Goal: Task Accomplishment & Management: Manage account settings

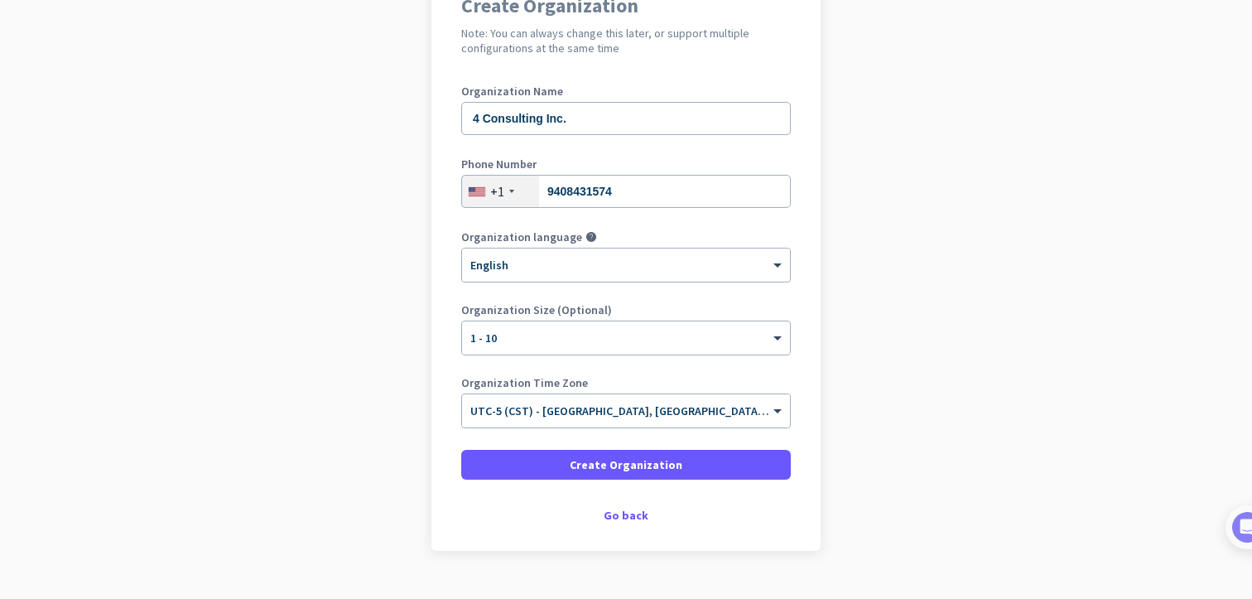
scroll to position [156, 0]
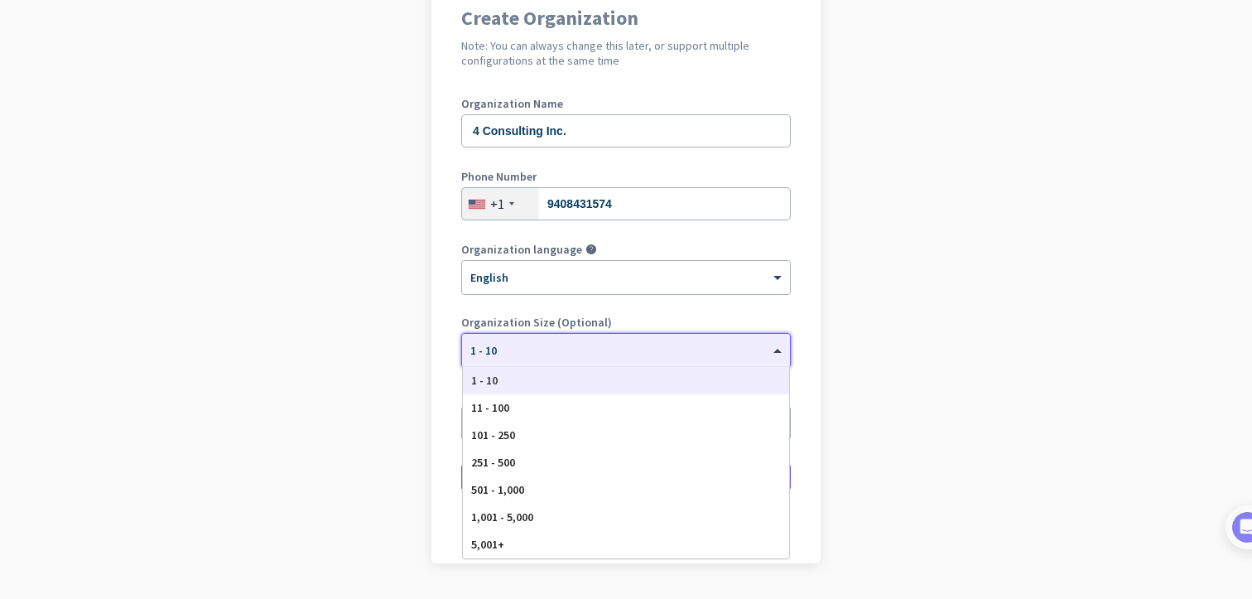
click at [729, 347] on div at bounding box center [626, 345] width 328 height 14
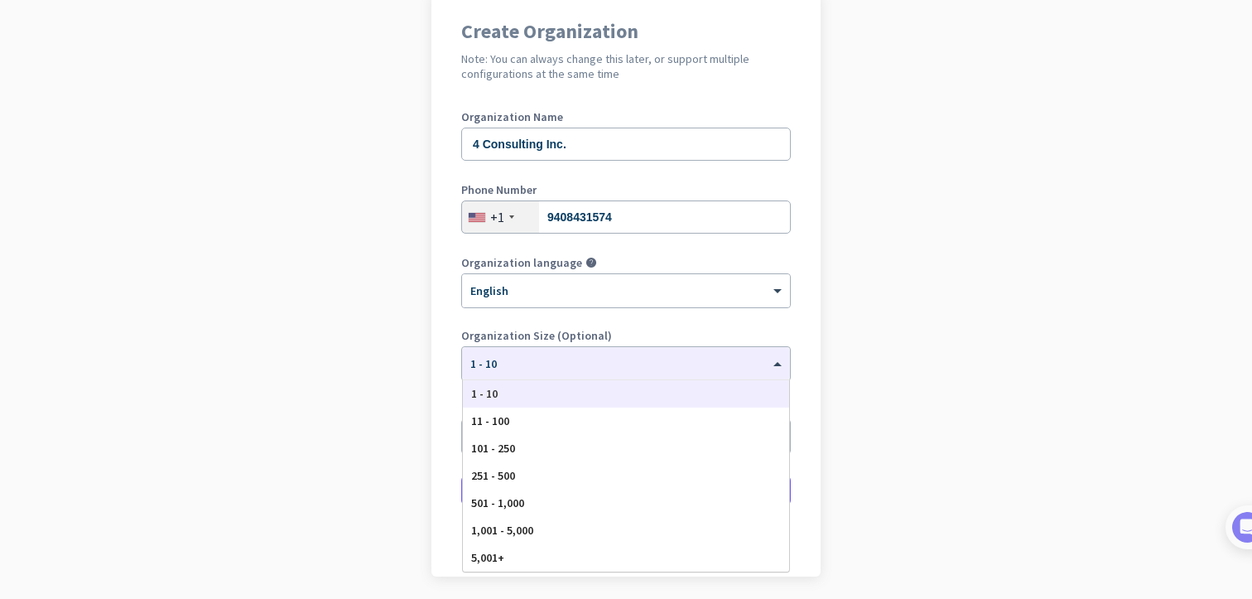
click at [838, 330] on app-onboarding-organization "Create Organization Note: You can always change this later, or support multiple…" at bounding box center [626, 326] width 1252 height 668
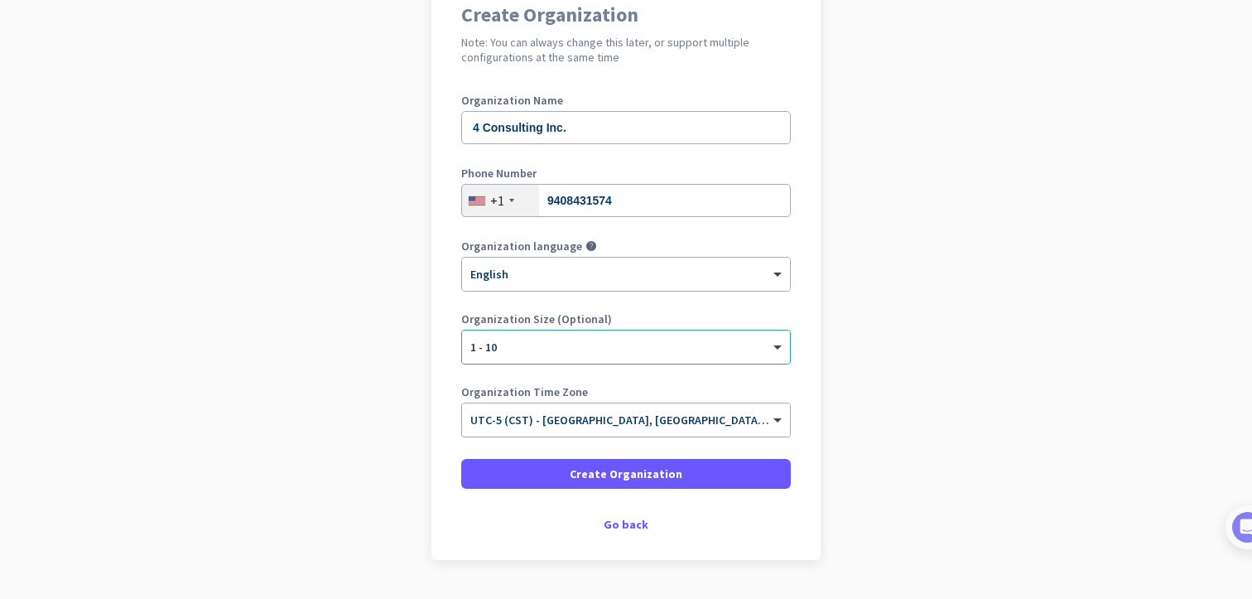
scroll to position [163, 0]
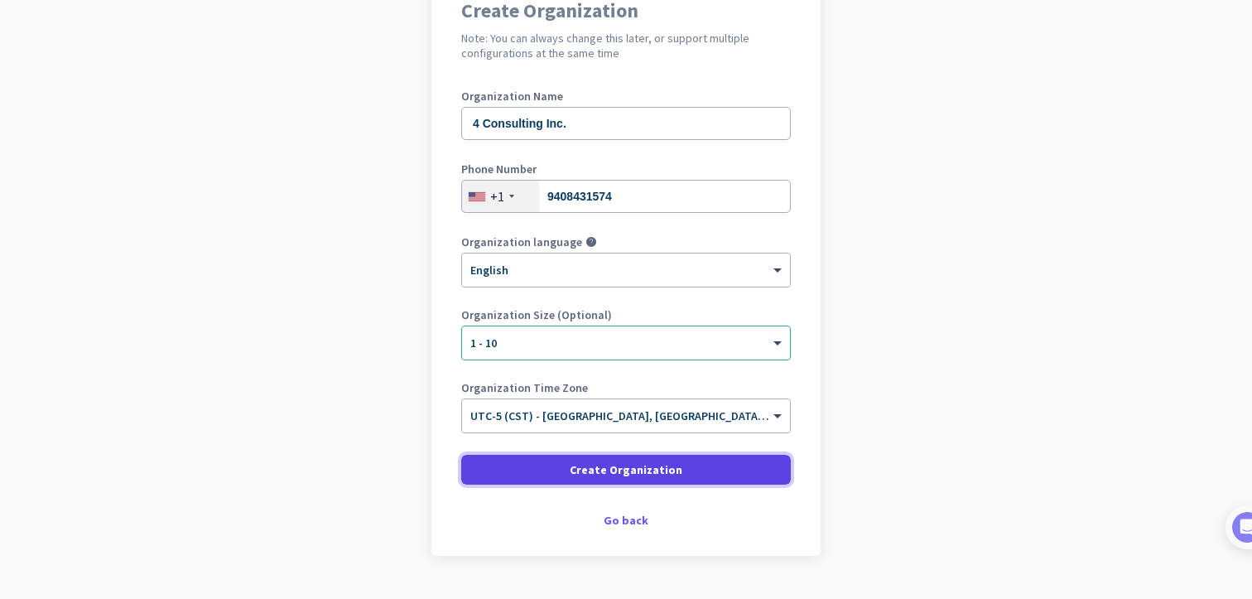
click at [655, 463] on span "Create Organization" at bounding box center [626, 469] width 113 height 17
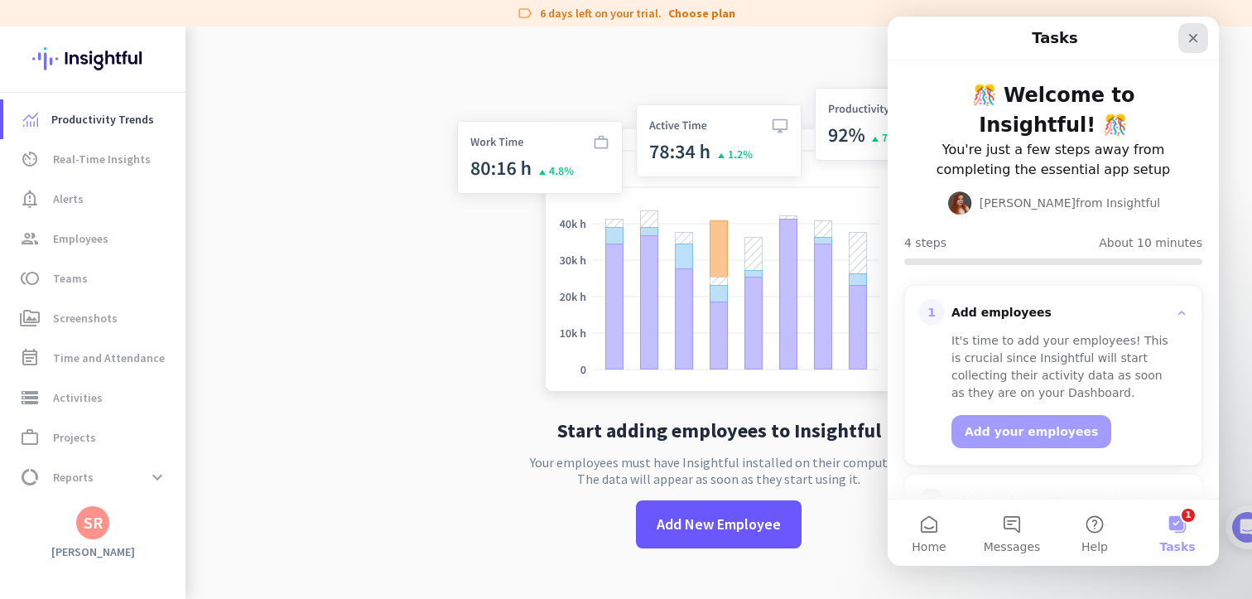
click at [1187, 41] on icon "Close" at bounding box center [1193, 37] width 13 height 13
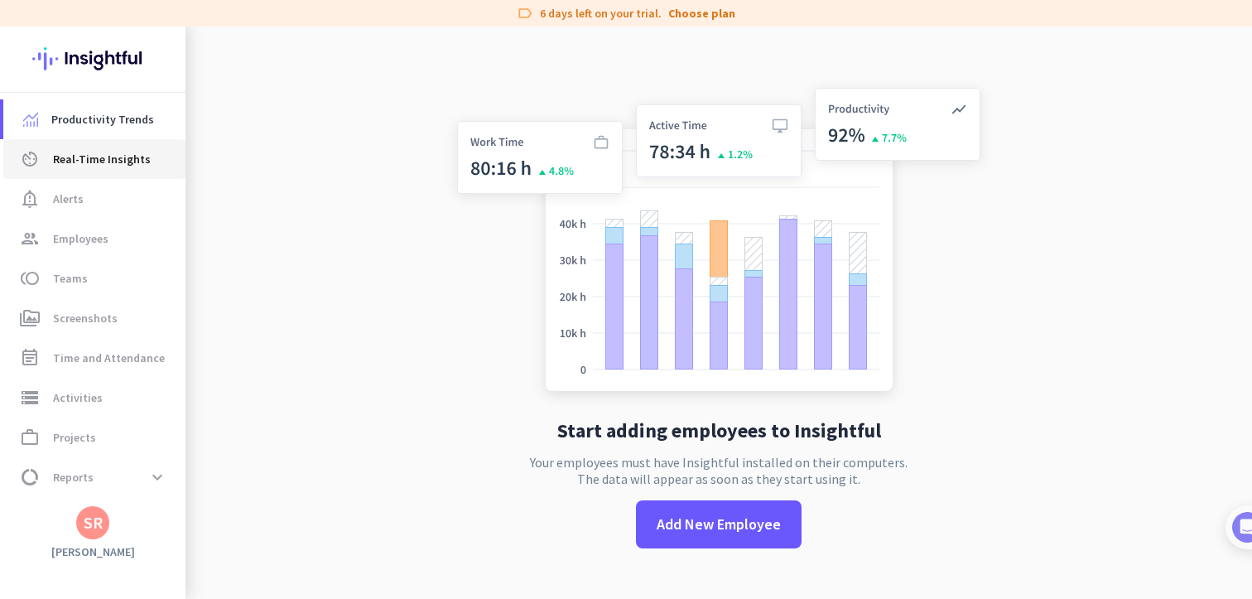
click at [123, 158] on span "Real-Time Insights" at bounding box center [102, 159] width 98 height 20
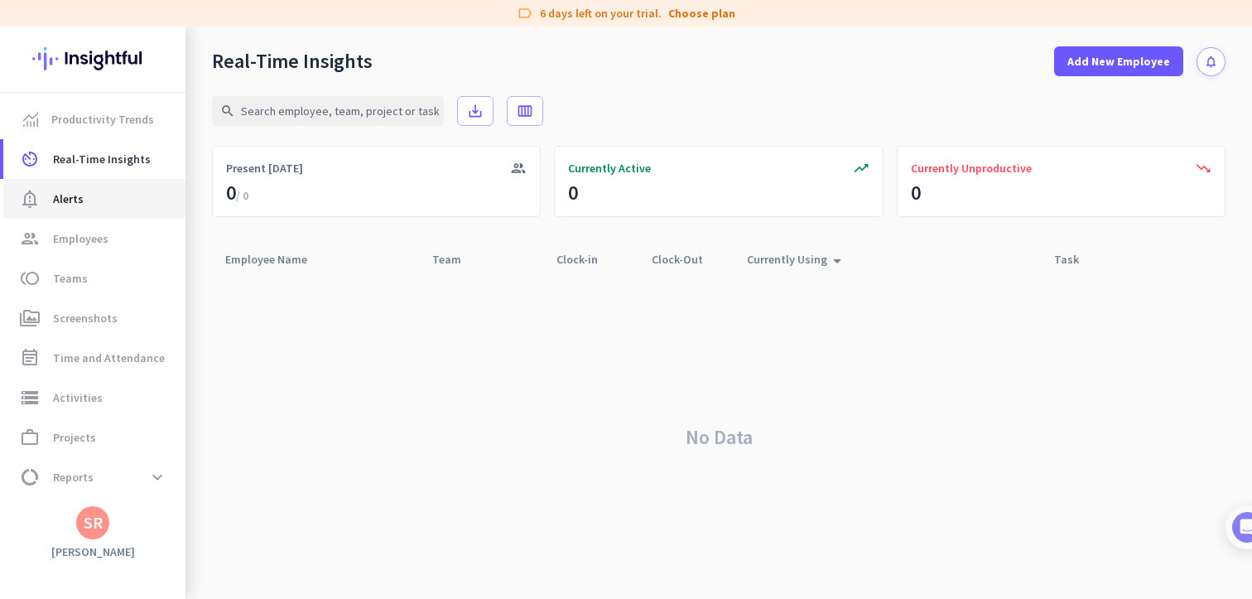
click at [89, 215] on link "notification_important Alerts" at bounding box center [94, 199] width 182 height 40
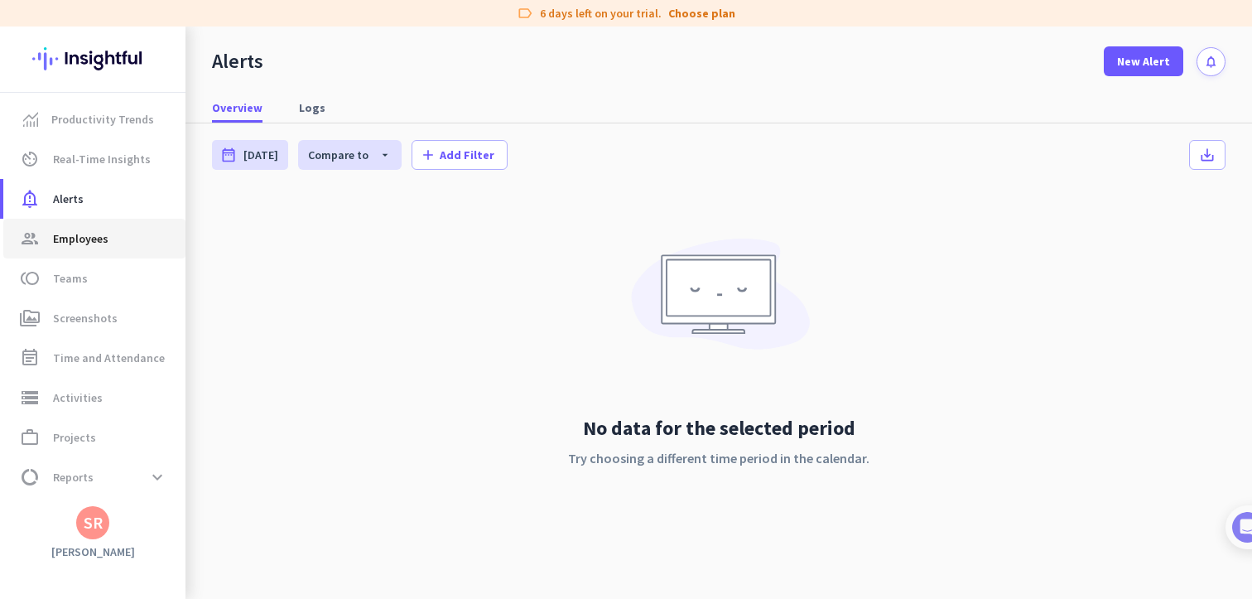
click at [89, 231] on span "Employees" at bounding box center [80, 239] width 55 height 20
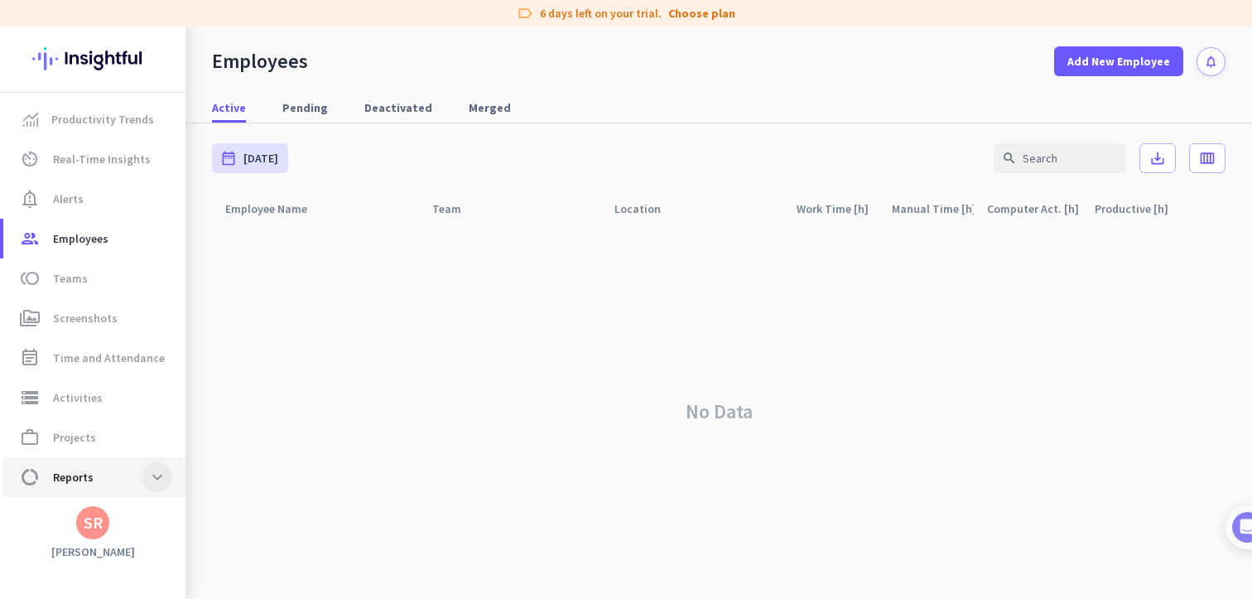
click at [149, 480] on span at bounding box center [157, 477] width 30 height 30
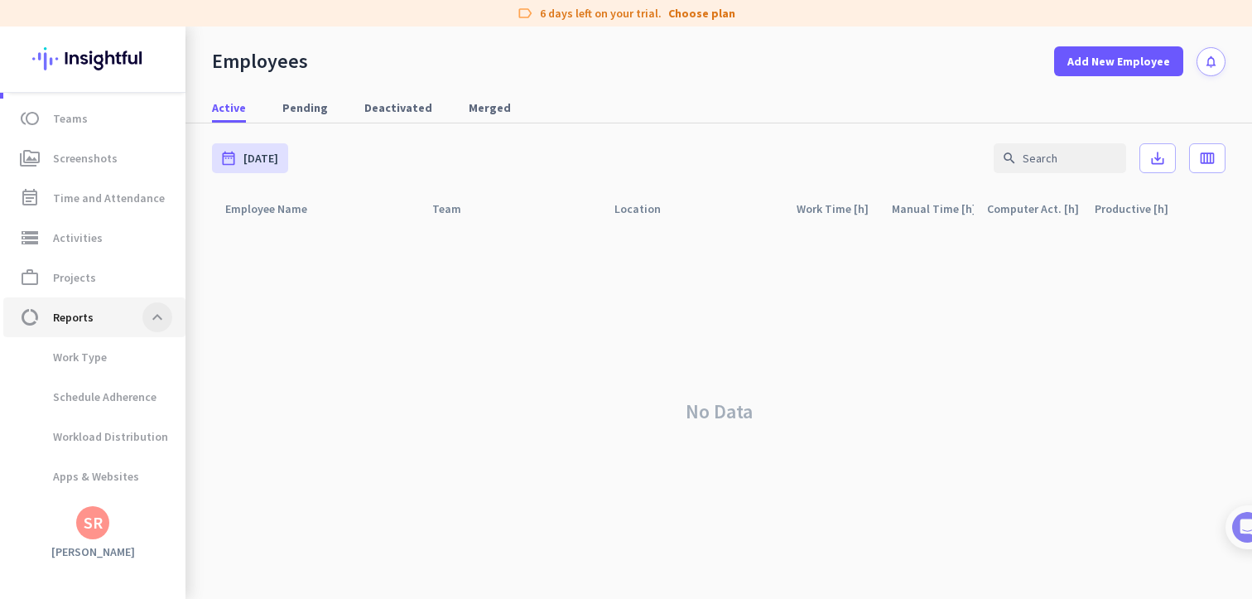
click at [147, 326] on span at bounding box center [157, 317] width 30 height 30
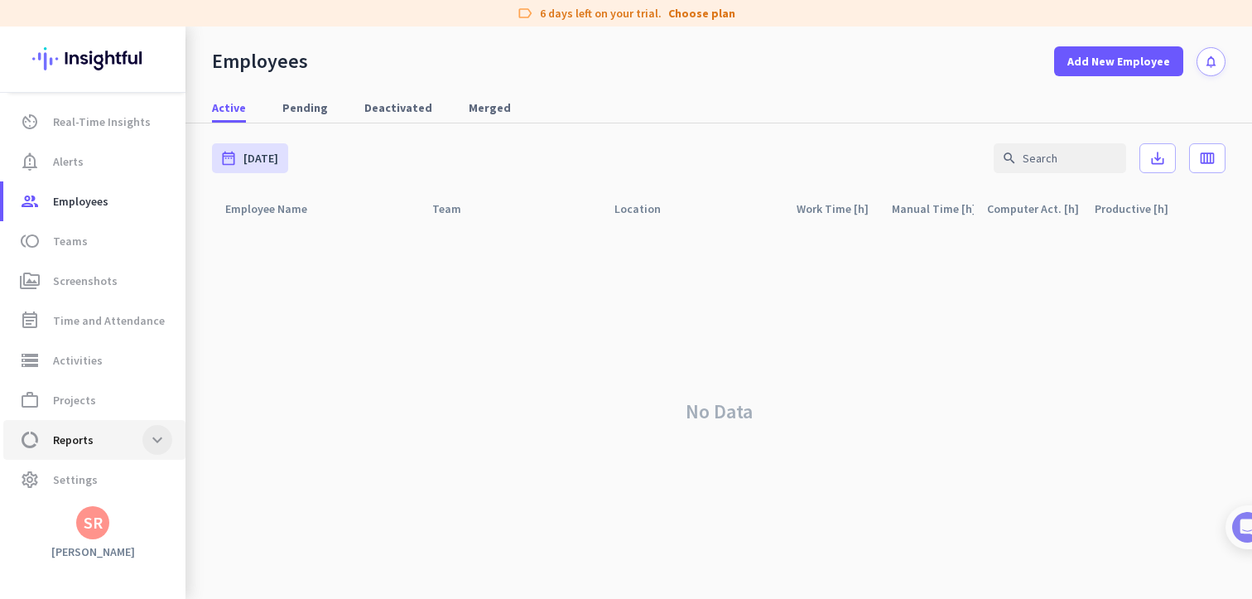
scroll to position [36, 0]
click at [108, 354] on span "storage Activities" at bounding box center [95, 361] width 156 height 20
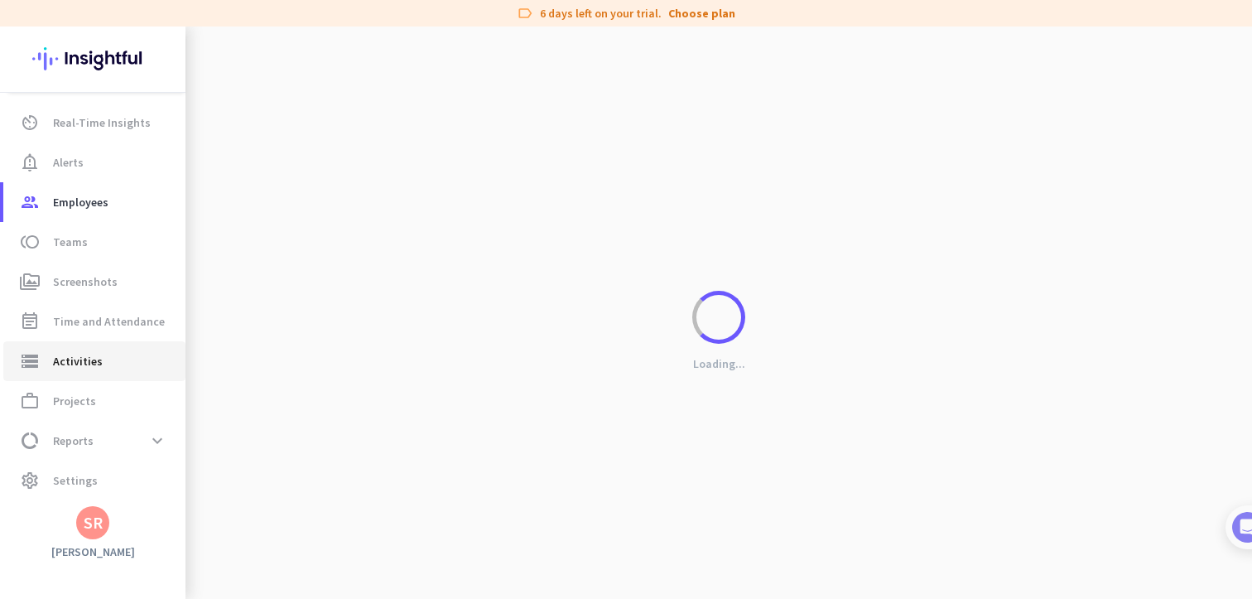
type input "[DATE]"
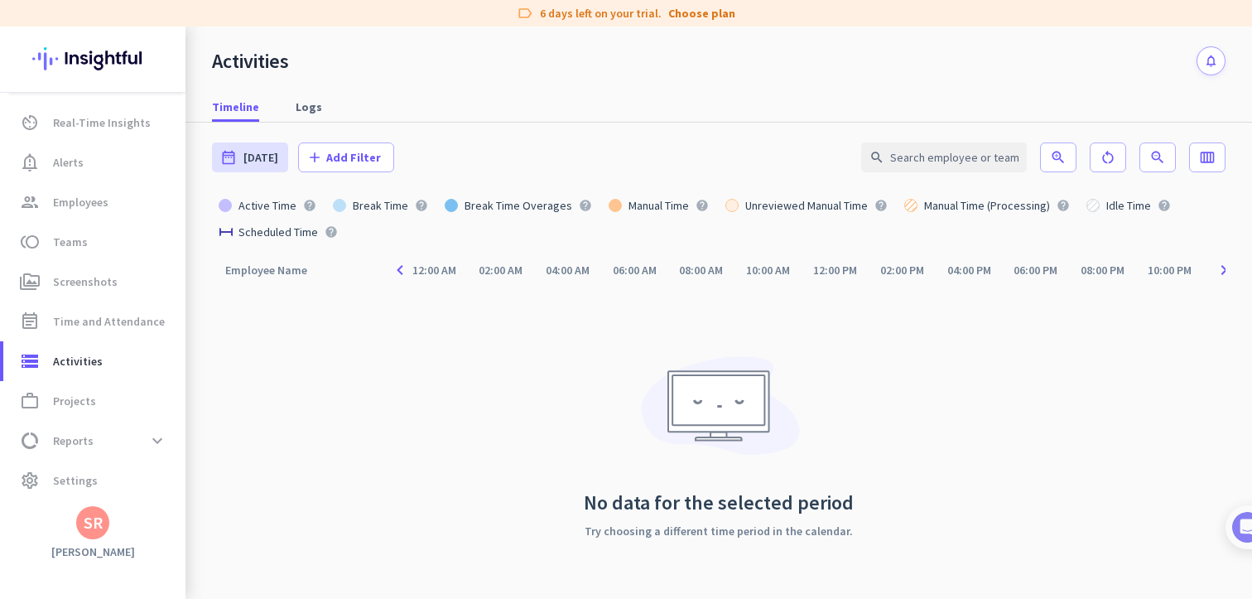
drag, startPoint x: 345, startPoint y: 346, endPoint x: 435, endPoint y: 394, distance: 102.3
click at [435, 394] on div "Employee Name arrow_drop_up navigate_before 12:00 AM 02:00 AM 04:00 AM 06:00 AM…" at bounding box center [719, 426] width 1014 height 345
click at [86, 306] on link "event_note Time and Attendance" at bounding box center [94, 321] width 182 height 40
type input "[DATE] - [DATE]"
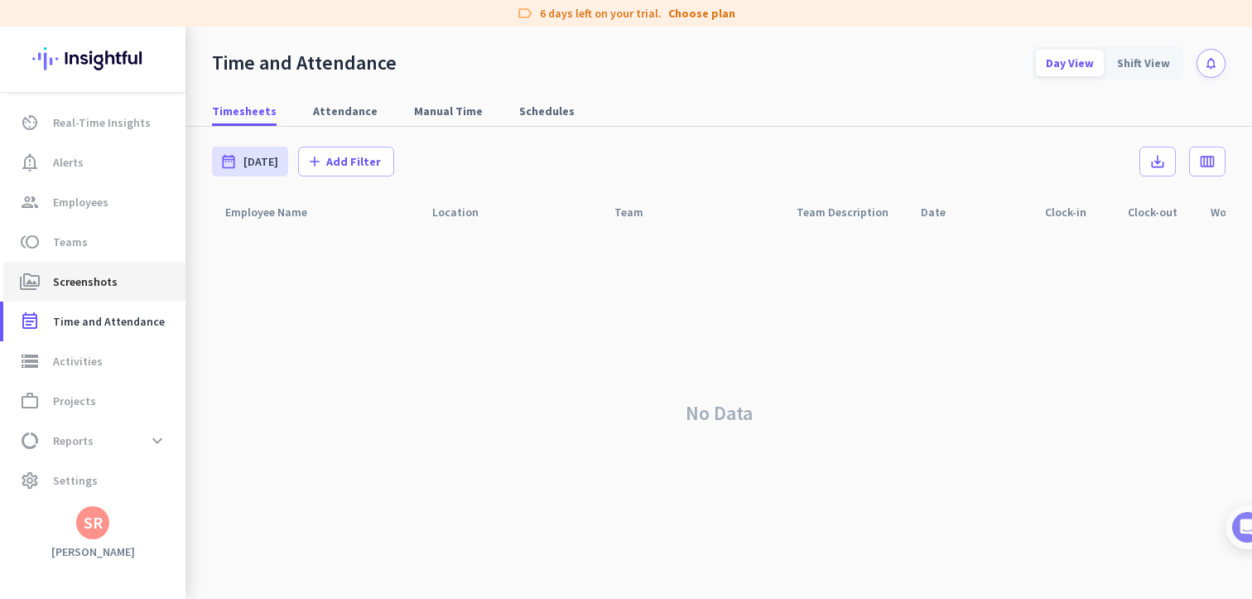
click at [92, 288] on span "Screenshots" at bounding box center [85, 282] width 65 height 20
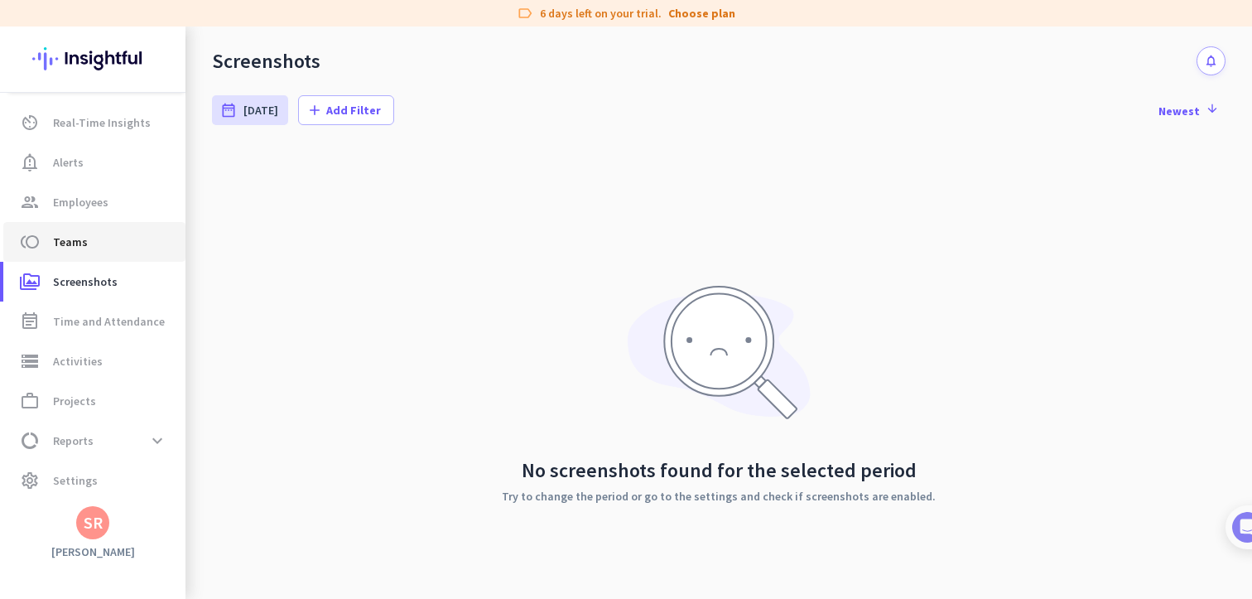
click at [84, 230] on link "toll Teams" at bounding box center [94, 242] width 182 height 40
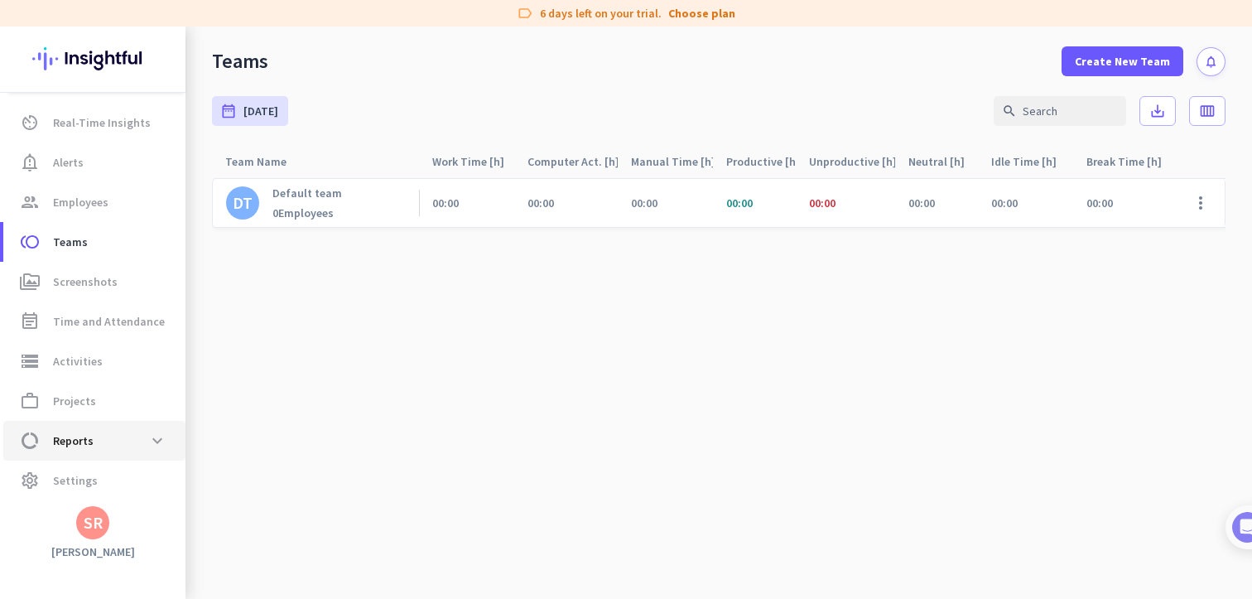
click at [152, 456] on link "data_usage Reports expand_more" at bounding box center [94, 441] width 182 height 40
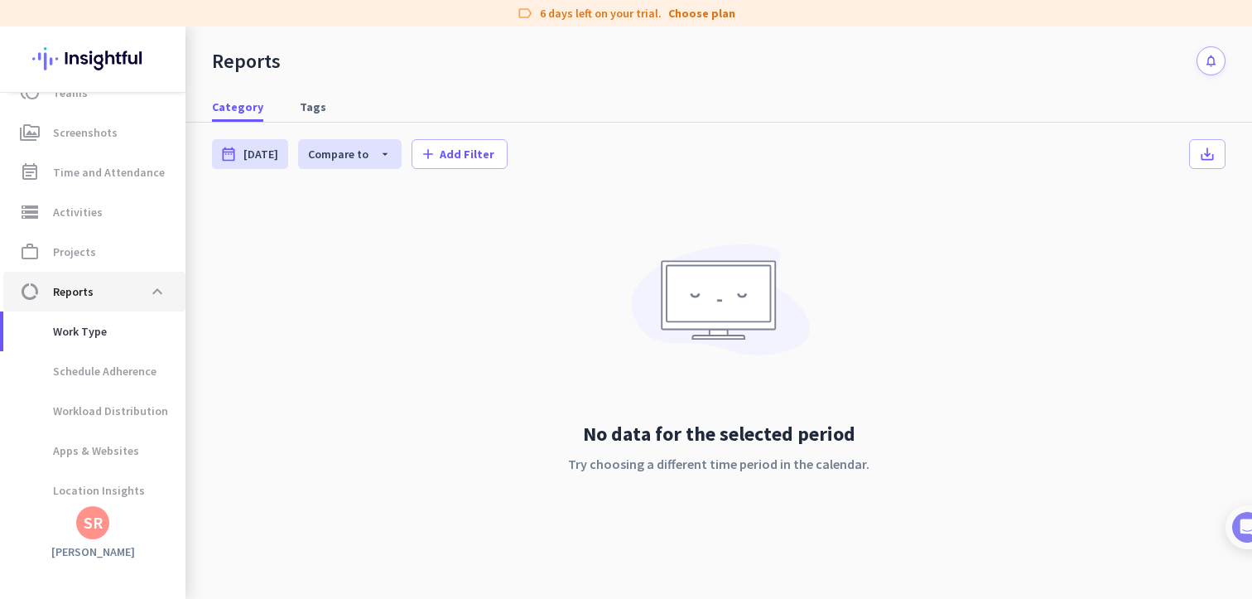
scroll to position [189, 0]
click at [149, 288] on span at bounding box center [157, 288] width 30 height 30
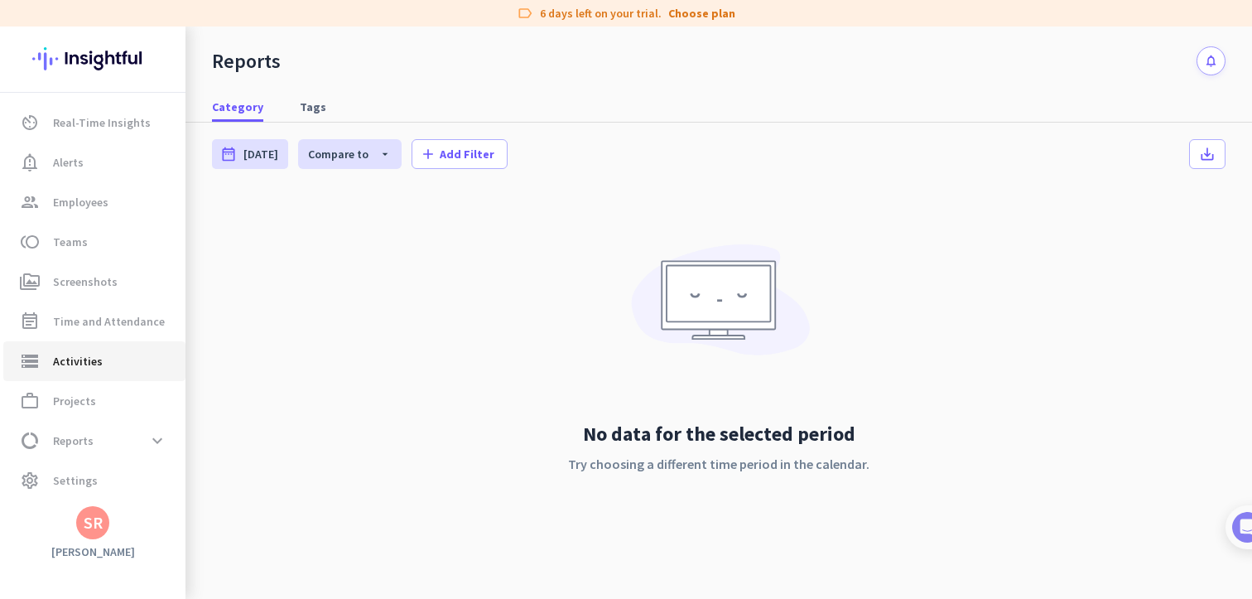
scroll to position [0, 0]
click at [102, 537] on app-letter-avatar "SR" at bounding box center [92, 522] width 33 height 33
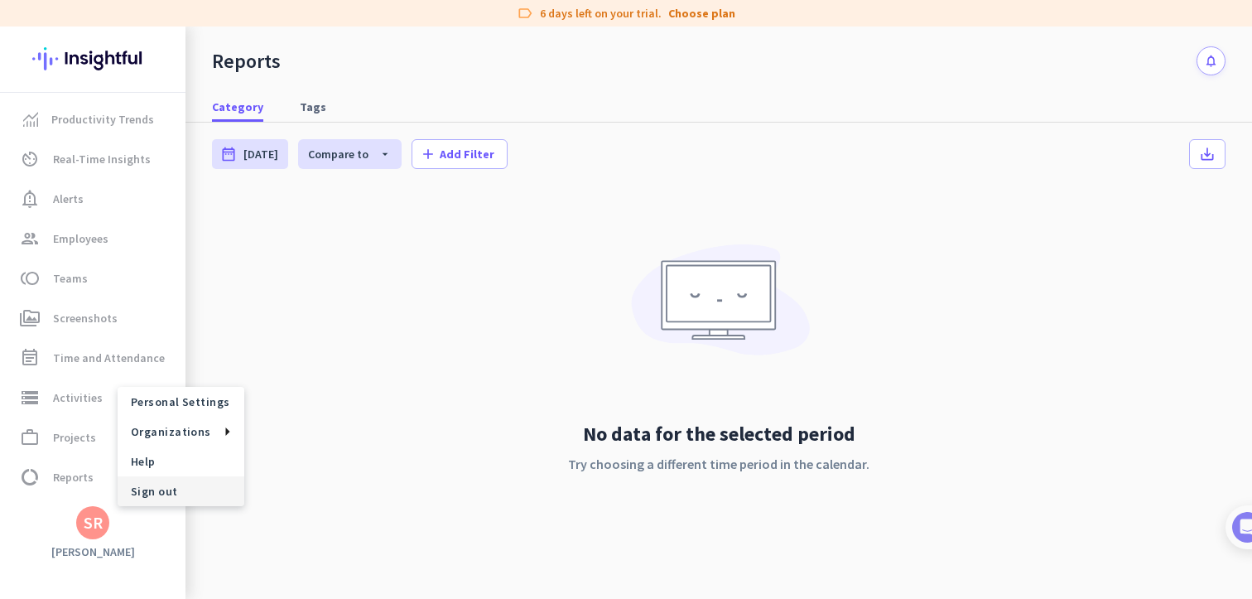
click at [143, 493] on span "Sign out" at bounding box center [181, 491] width 100 height 15
